Goal: Check status: Check status

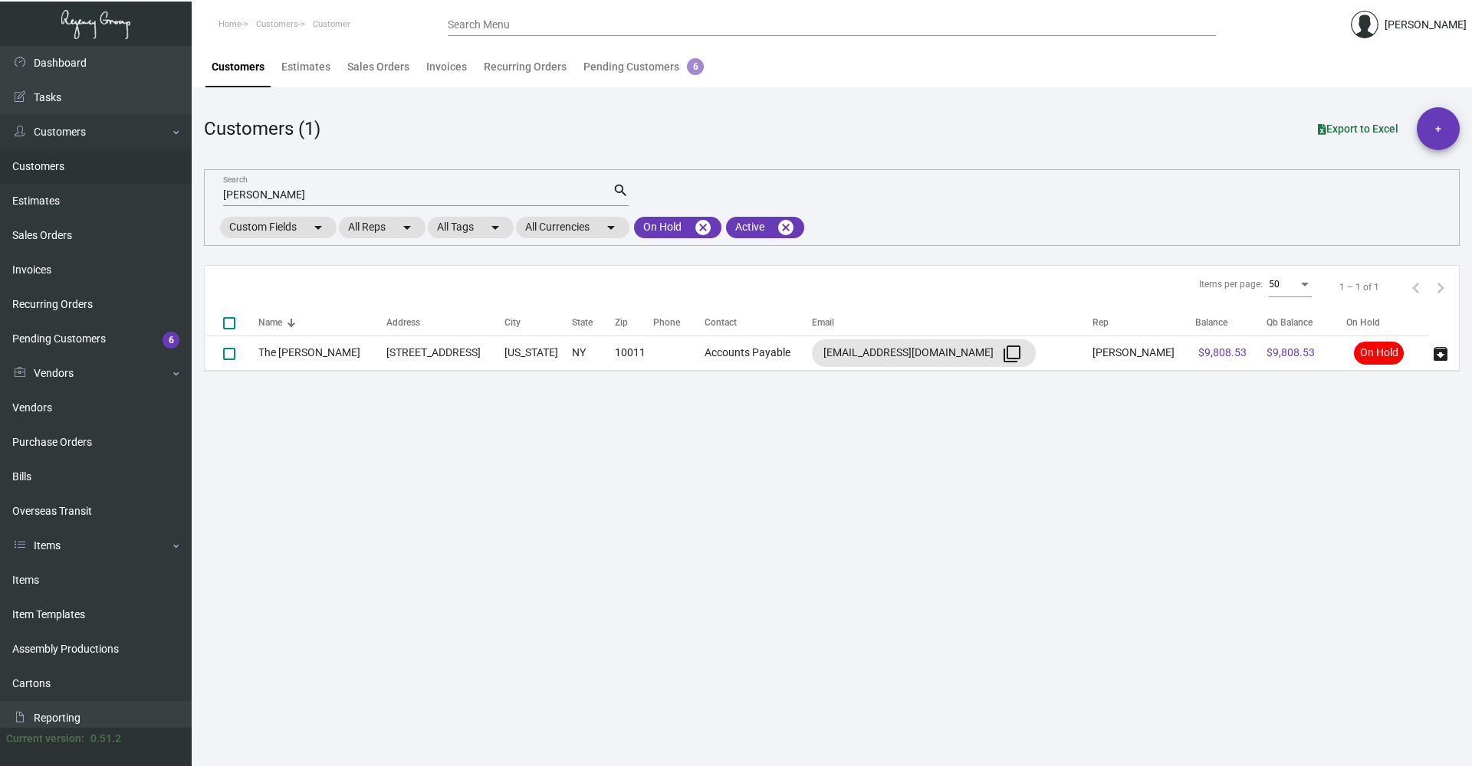
click at [294, 198] on input "[PERSON_NAME]" at bounding box center [417, 195] width 389 height 12
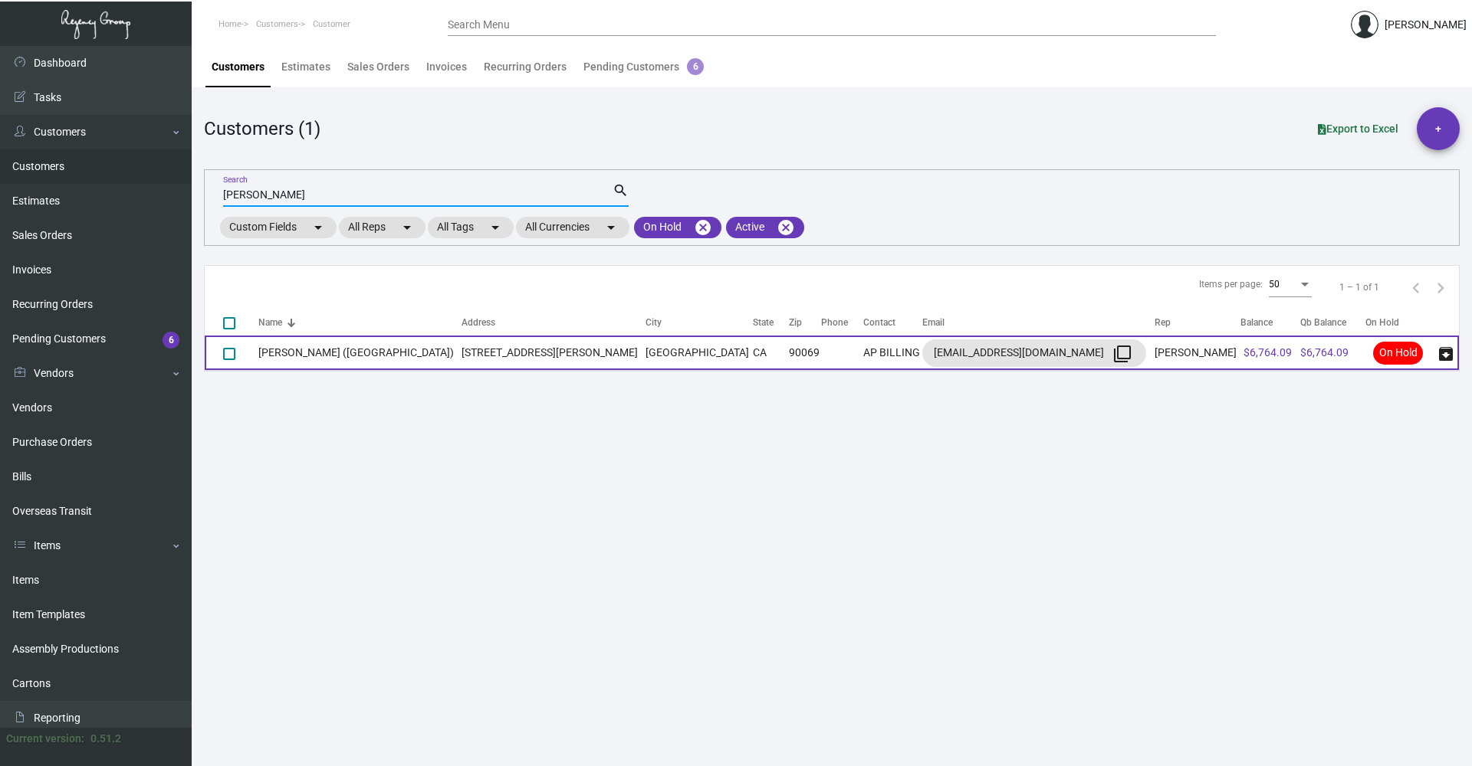
type input "[PERSON_NAME]"
click at [330, 352] on td "[PERSON_NAME] ([GEOGRAPHIC_DATA])" at bounding box center [359, 353] width 203 height 34
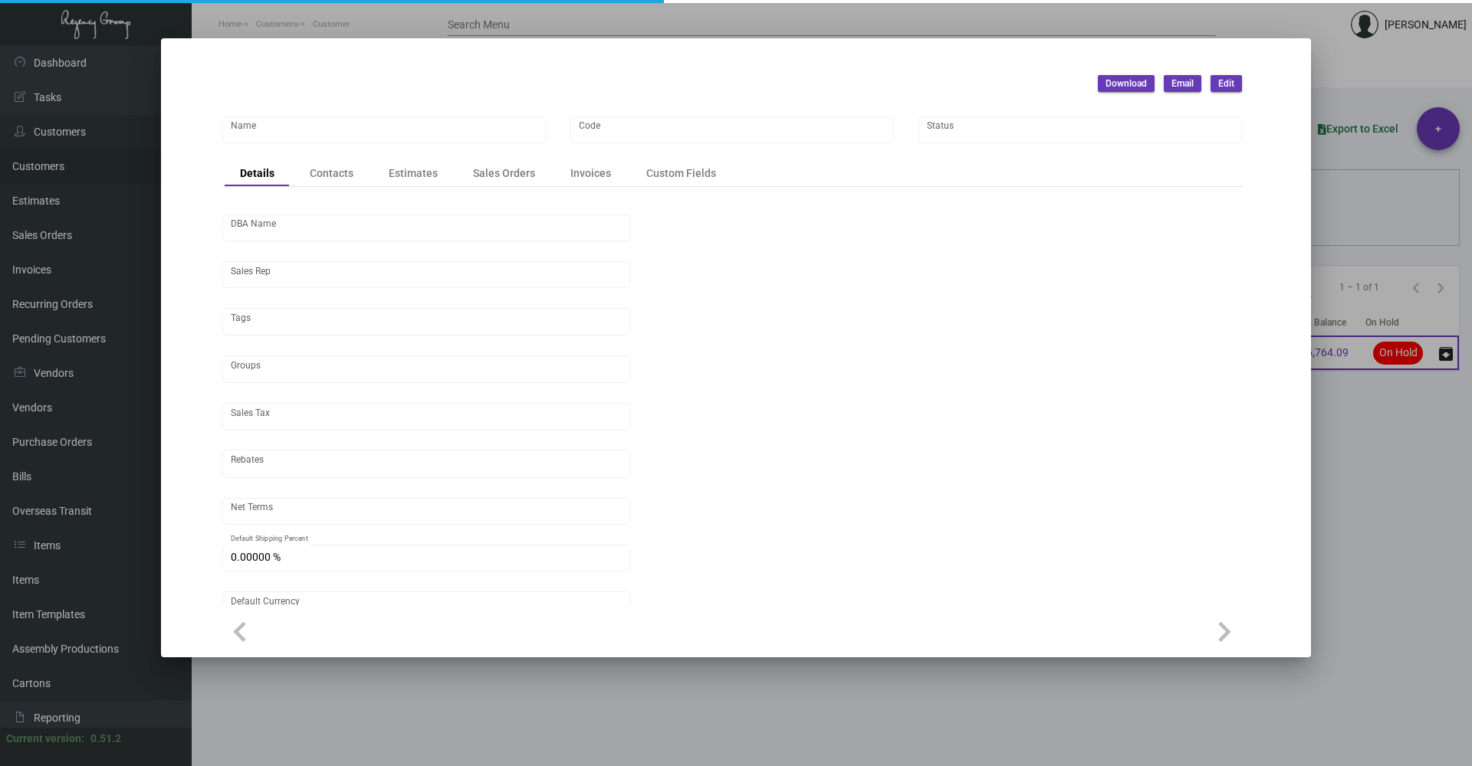
type input "[PERSON_NAME] ([GEOGRAPHIC_DATA])"
type input "SOHOWH"
type input "Little House West Hollywood LLC"
type input "[PERSON_NAME]"
type input "ST CA-[GEOGRAPHIC_DATA]-[GEOGRAPHIC_DATA]"
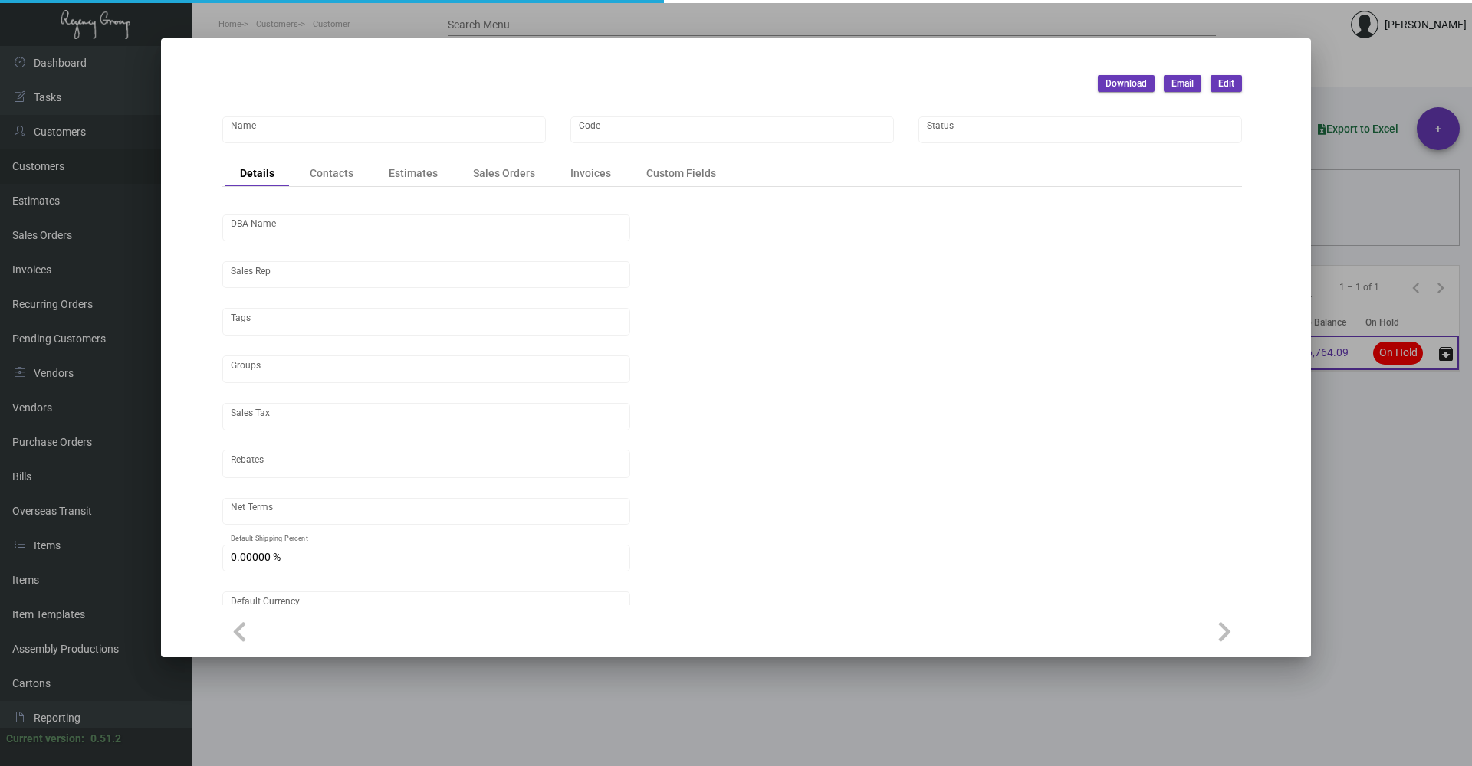
type input "Net 30"
type input "United States Dollar $"
type input "$ 0.00"
checkbox input "true"
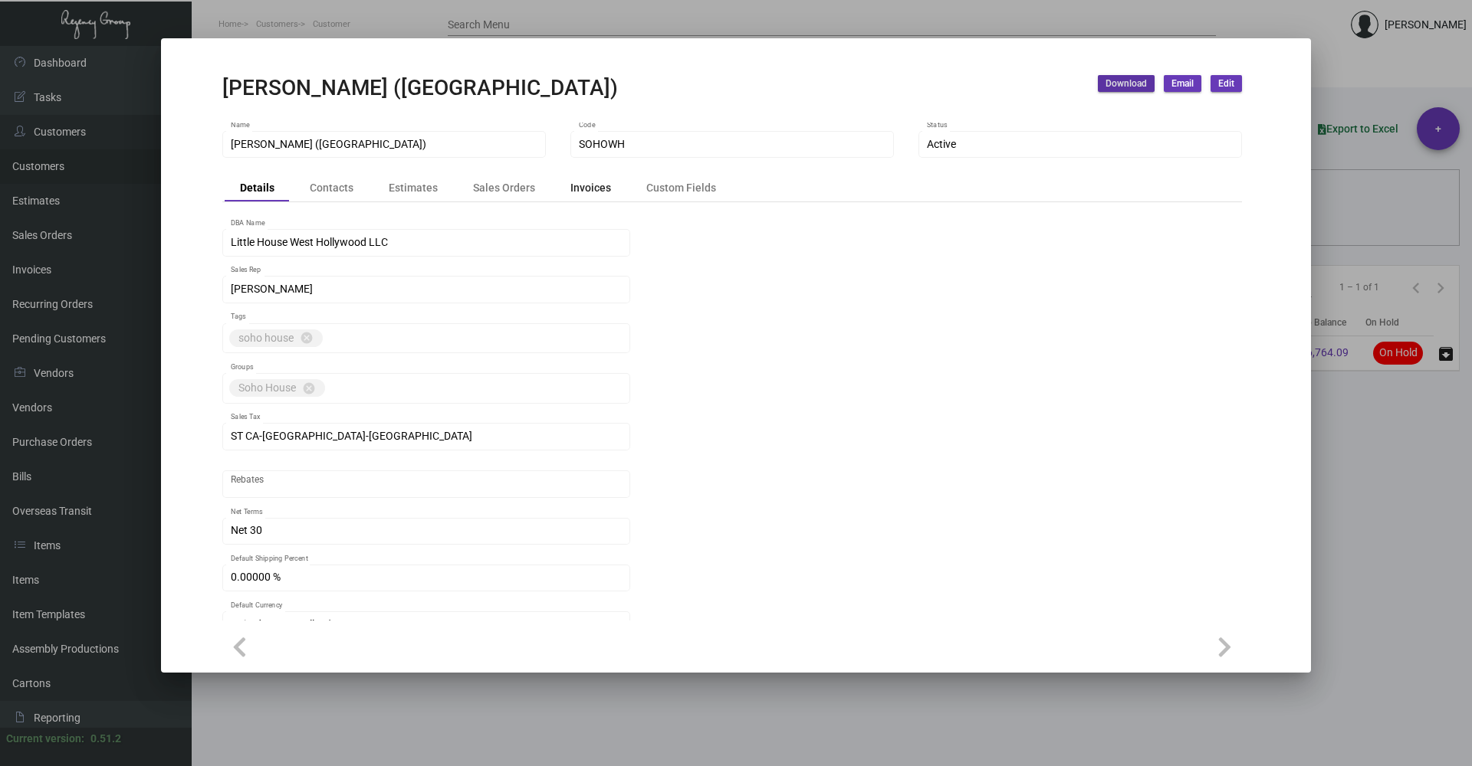
click at [592, 196] on div "Invoices" at bounding box center [590, 188] width 41 height 16
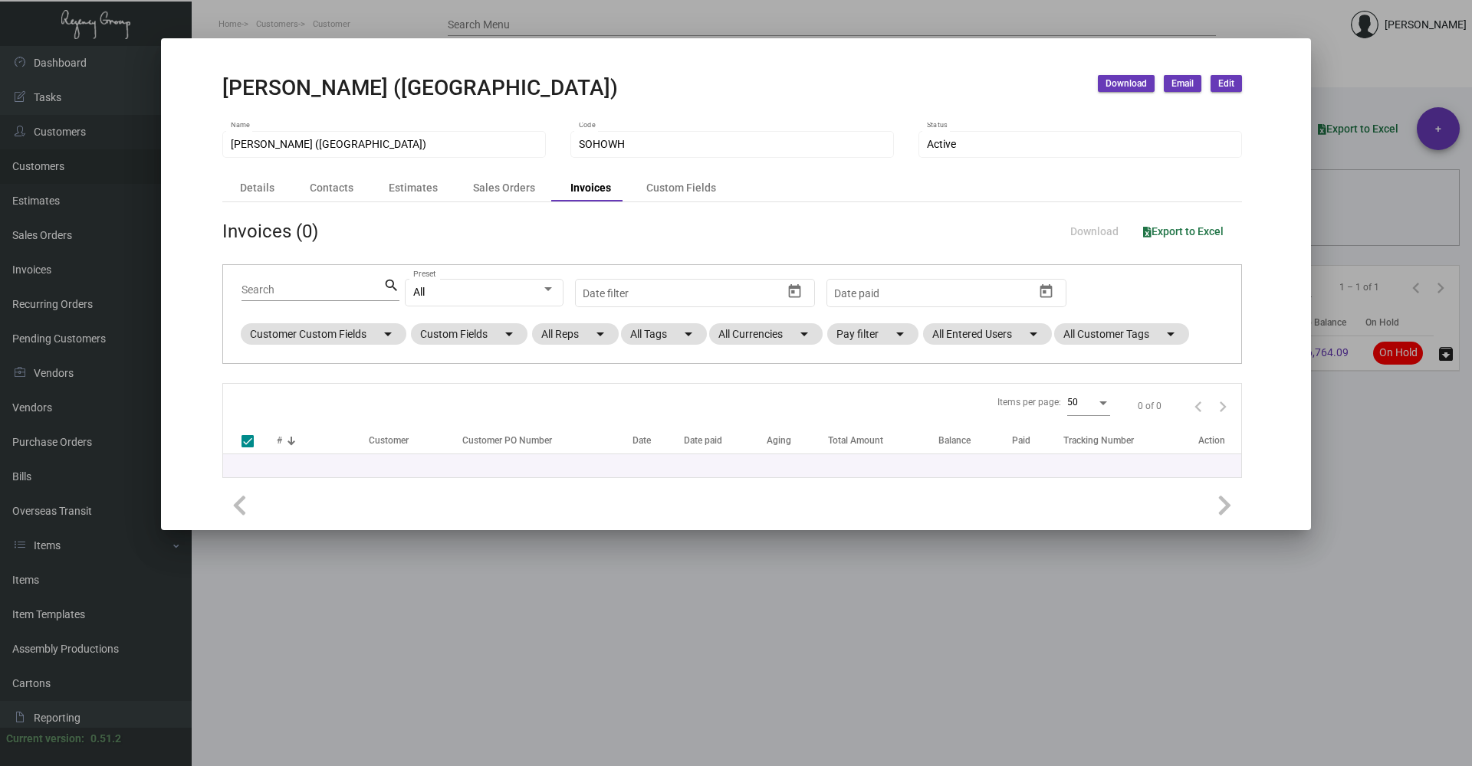
checkbox input "false"
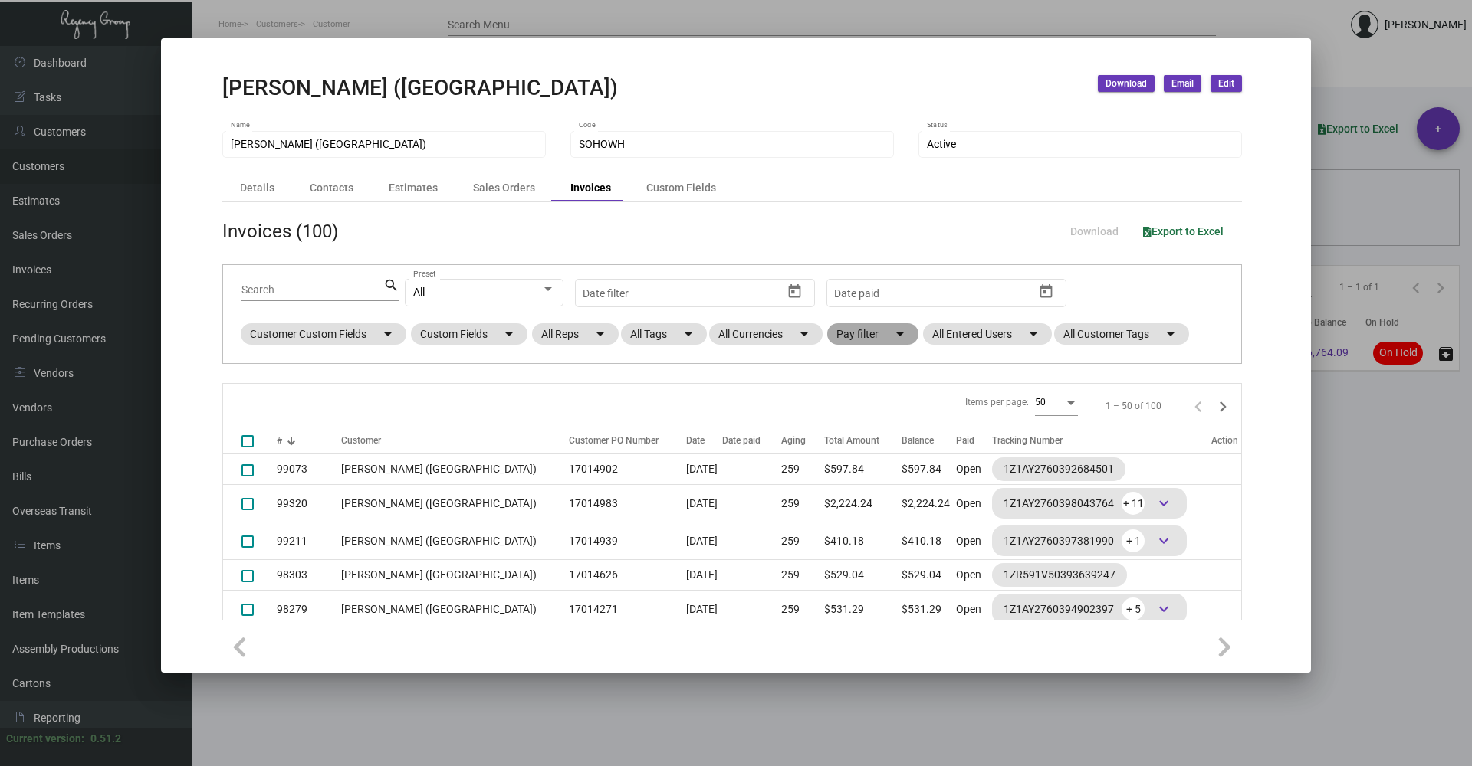
click at [904, 341] on mat-icon "arrow_drop_down" at bounding box center [900, 334] width 18 height 18
click at [880, 423] on span "Open" at bounding box center [873, 427] width 25 height 18
click at [849, 433] on input "Open" at bounding box center [848, 433] width 1 height 1
checkbox input "true"
click at [858, 452] on span "OK" at bounding box center [862, 456] width 15 height 12
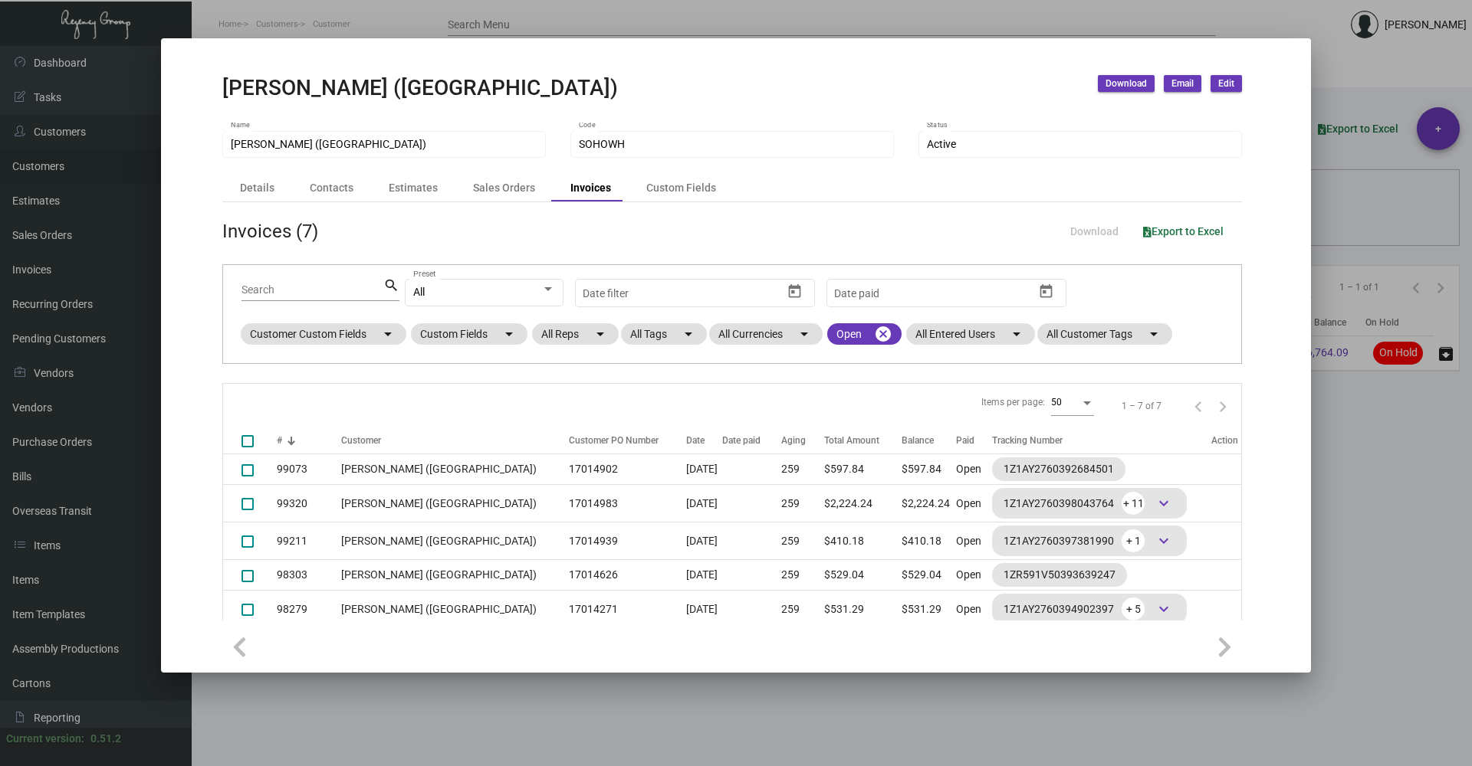
click at [1341, 61] on div at bounding box center [736, 383] width 1472 height 766
